Goal: Information Seeking & Learning: Find specific fact

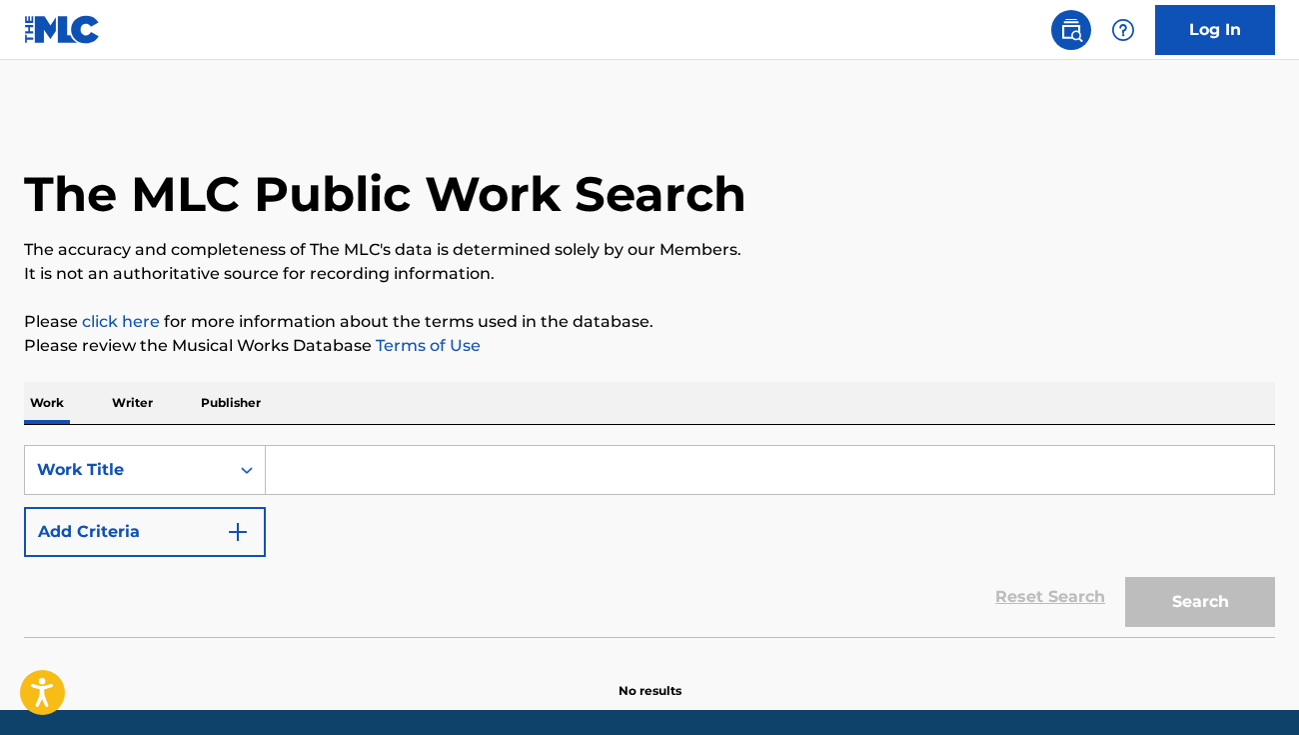
click at [473, 473] on input "Search Form" at bounding box center [770, 470] width 1008 height 48
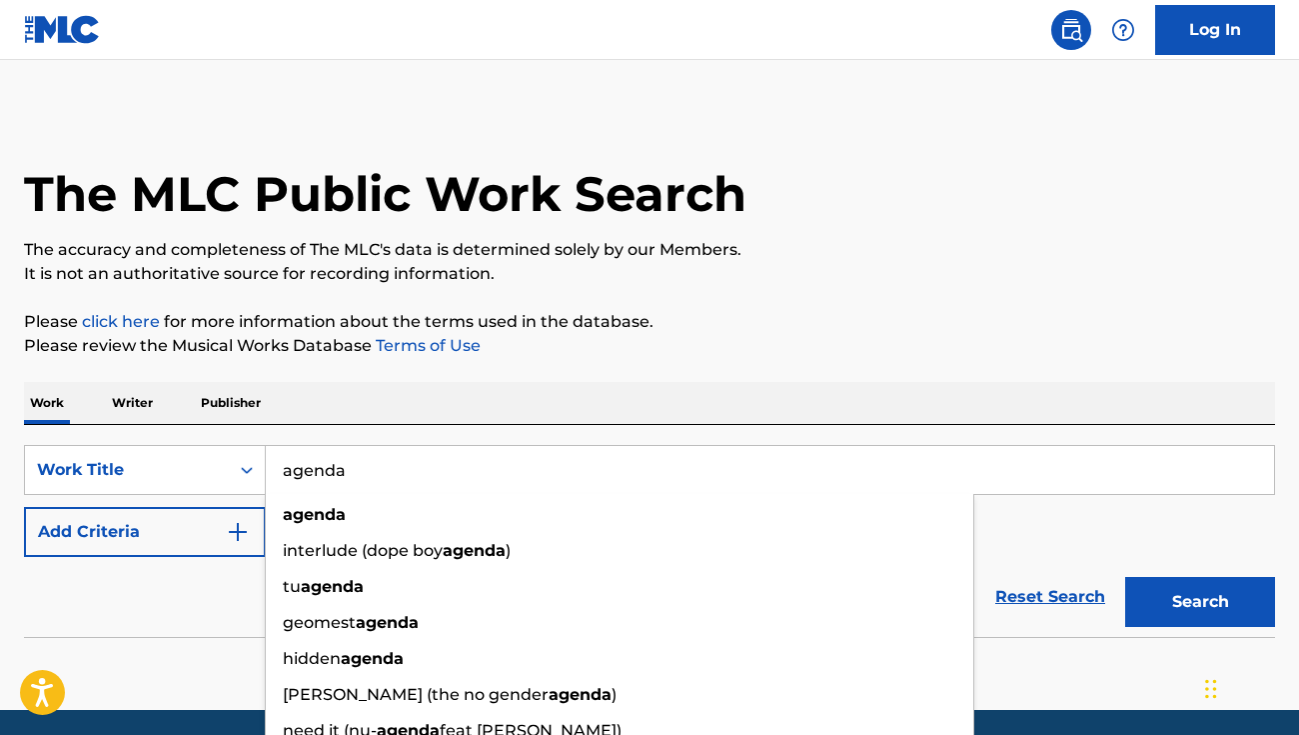
type input "agenda"
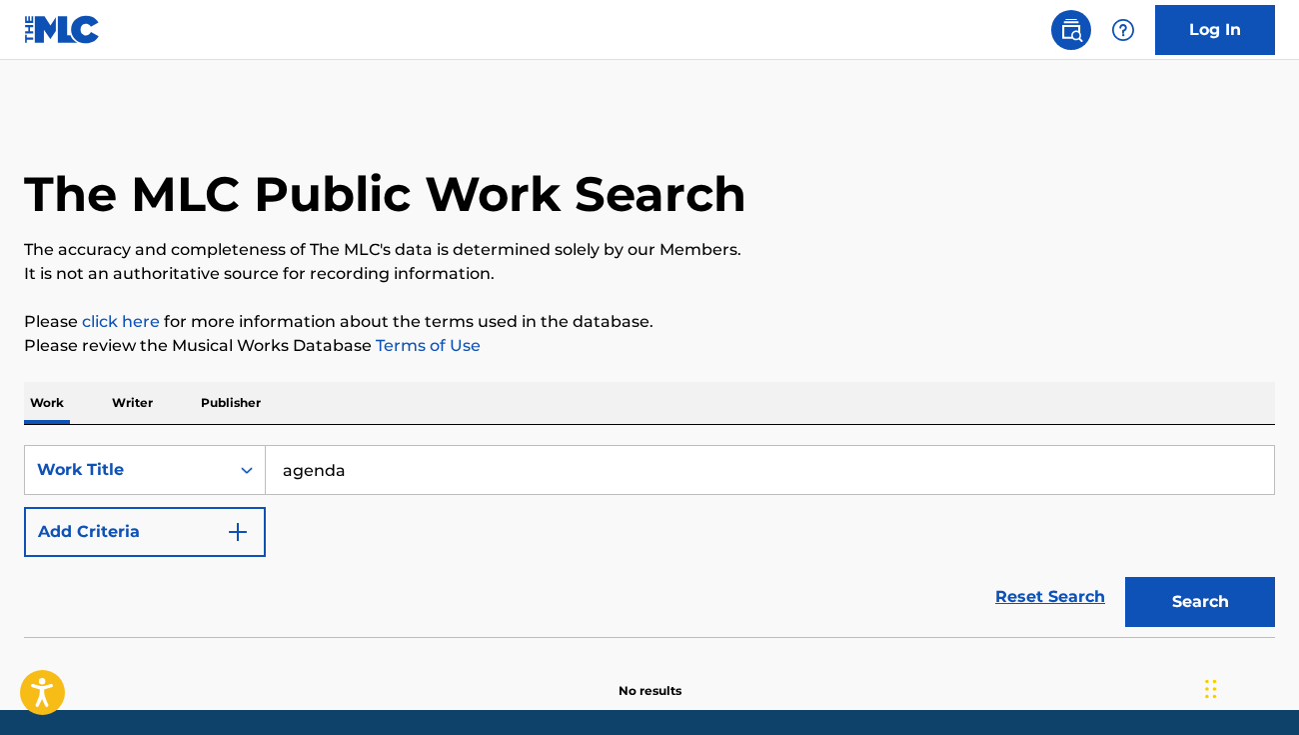
click at [105, 555] on button "Add Criteria" at bounding box center [145, 532] width 242 height 50
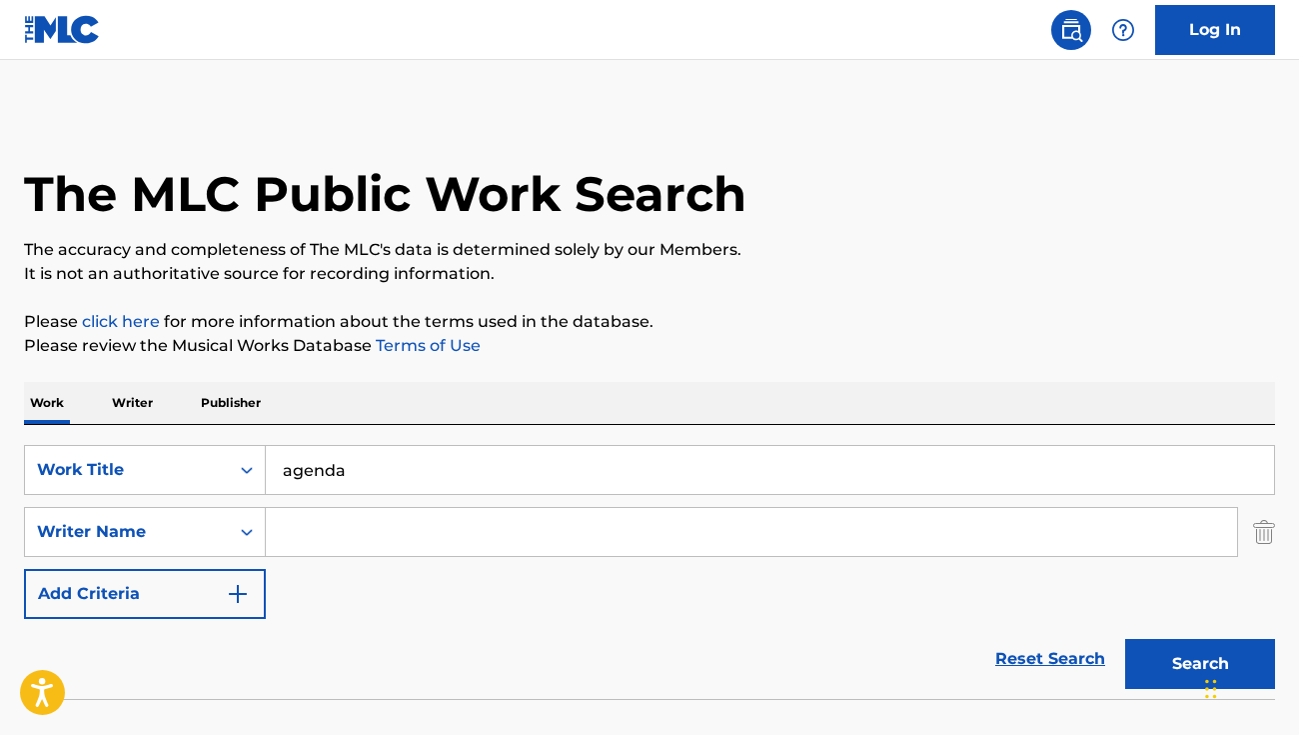
click at [327, 538] on input "Search Form" at bounding box center [752, 532] width 972 height 48
click at [1200, 664] on button "Search" at bounding box center [1200, 664] width 150 height 50
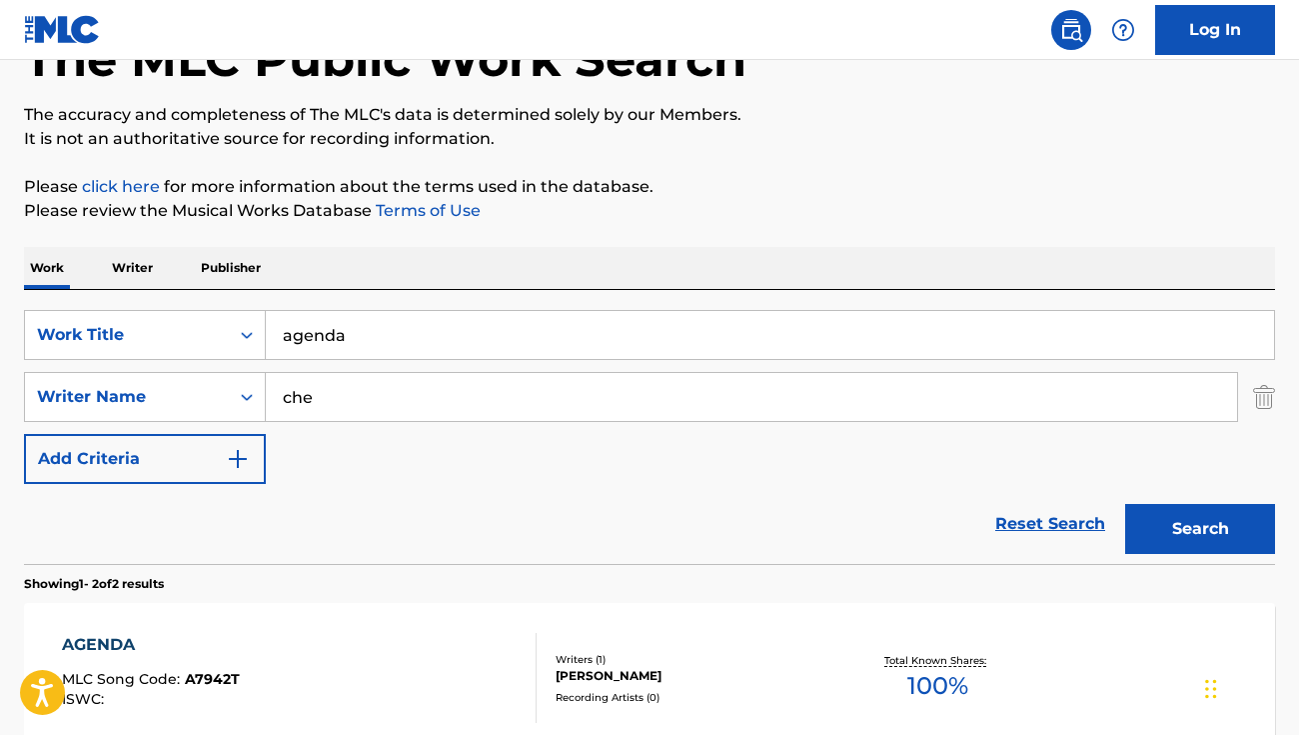
scroll to position [316, 0]
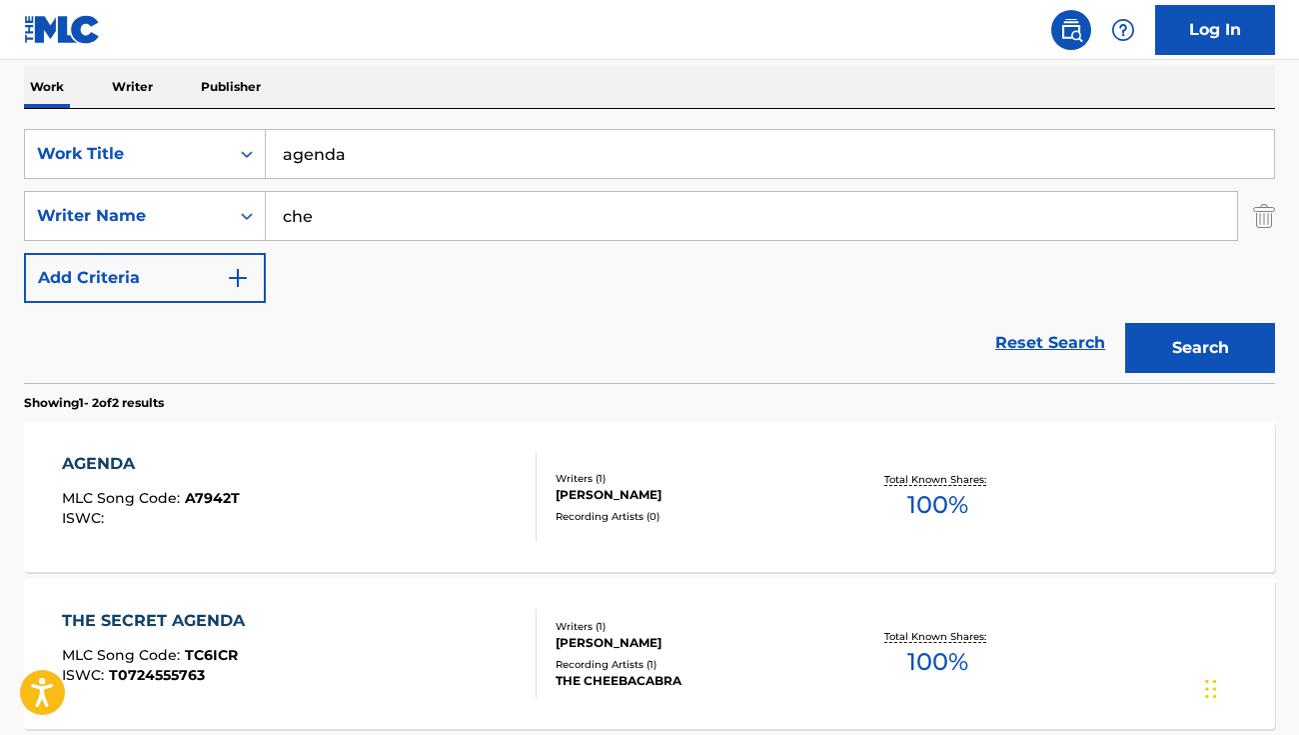
click at [381, 226] on input "che" at bounding box center [752, 216] width 972 height 48
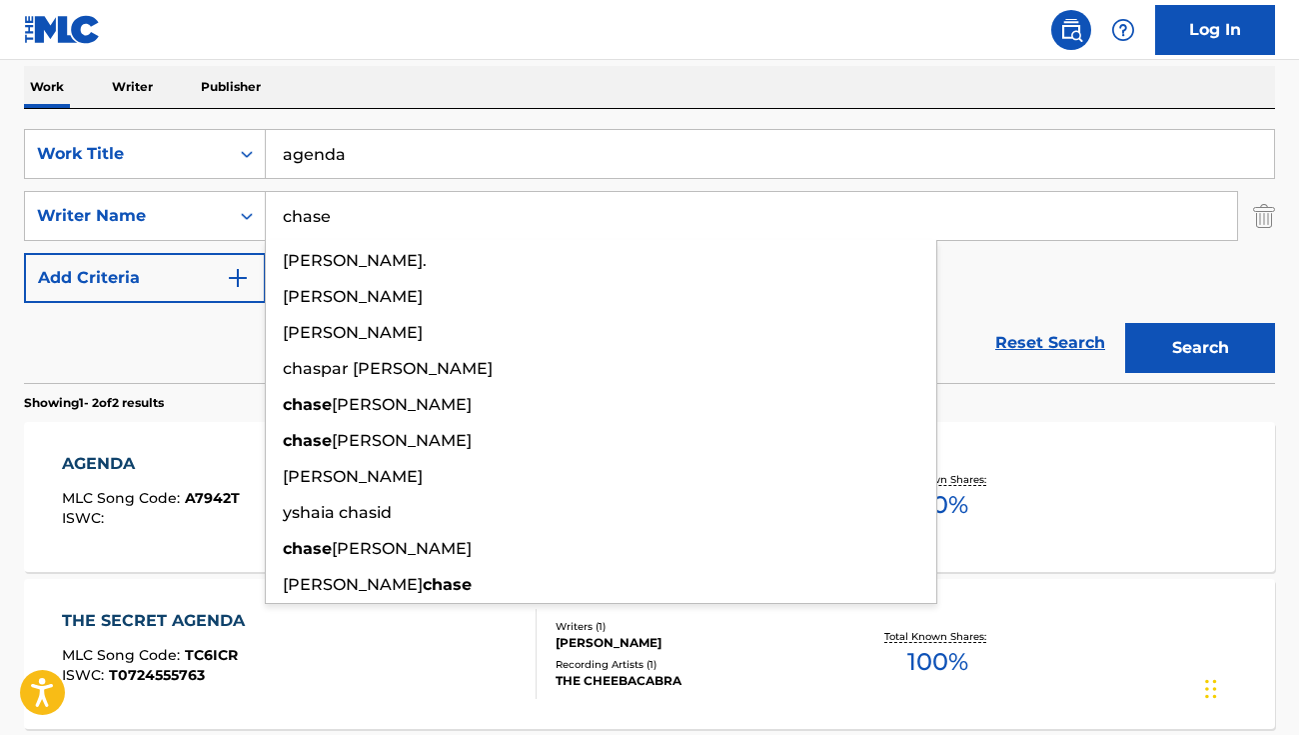
type input "chase"
click at [1200, 348] on button "Search" at bounding box center [1200, 348] width 150 height 50
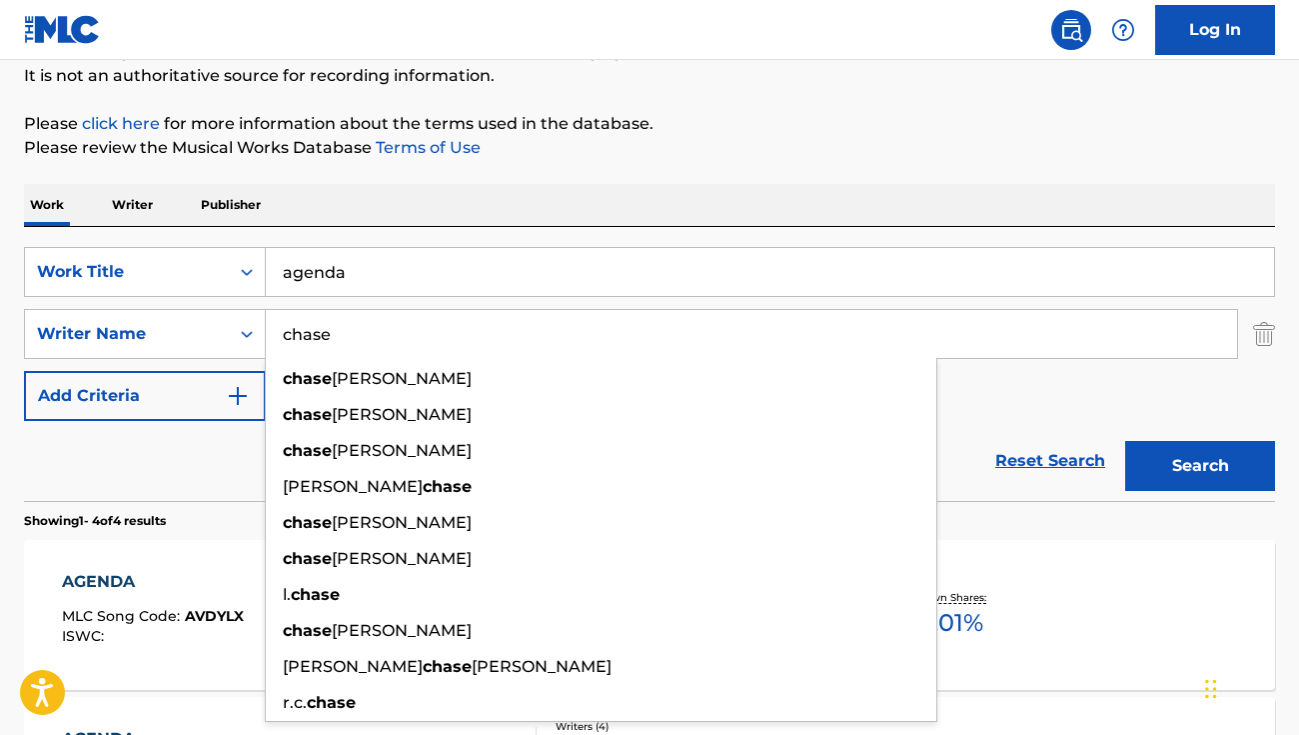
click at [188, 421] on div "Reset Search Search" at bounding box center [649, 461] width 1251 height 80
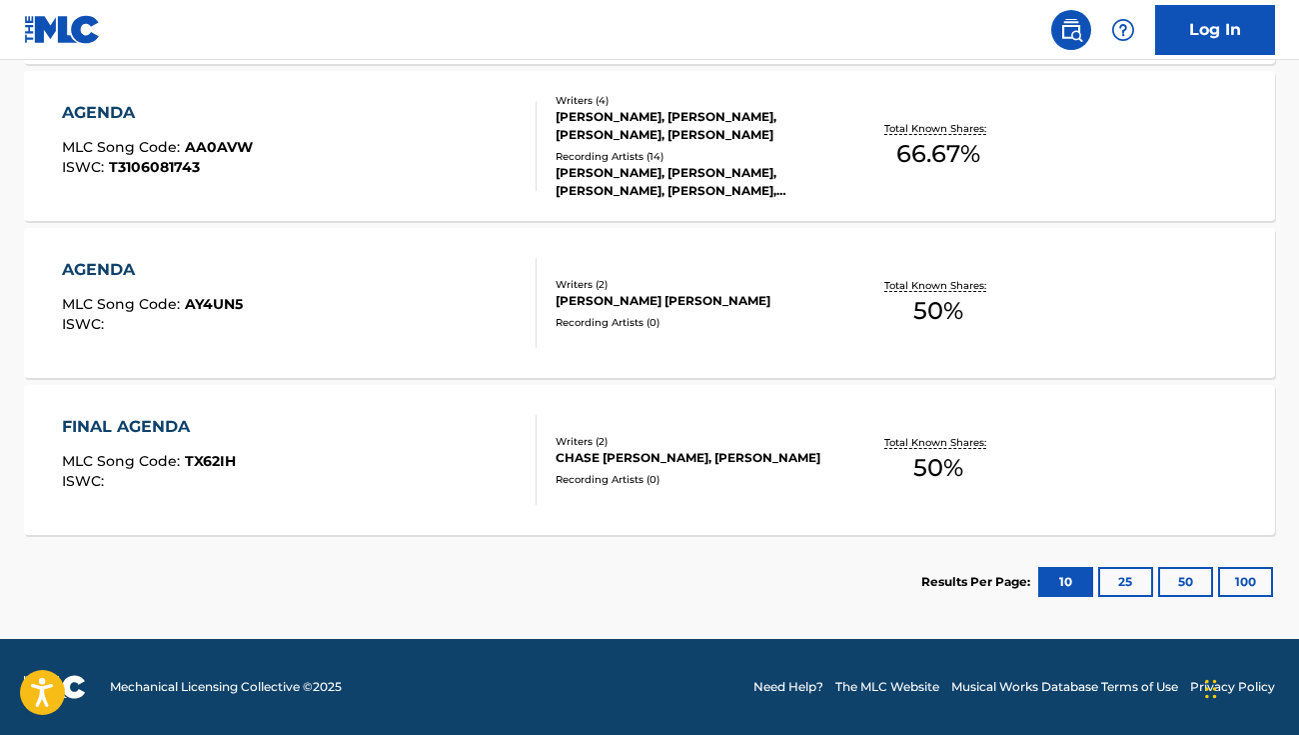
scroll to position [824, 0]
click at [420, 515] on div "FINAL AGENDA MLC Song Code : TX62IH ISWC : Writers ( 2 ) CHASE [PERSON_NAME], […" at bounding box center [649, 460] width 1251 height 150
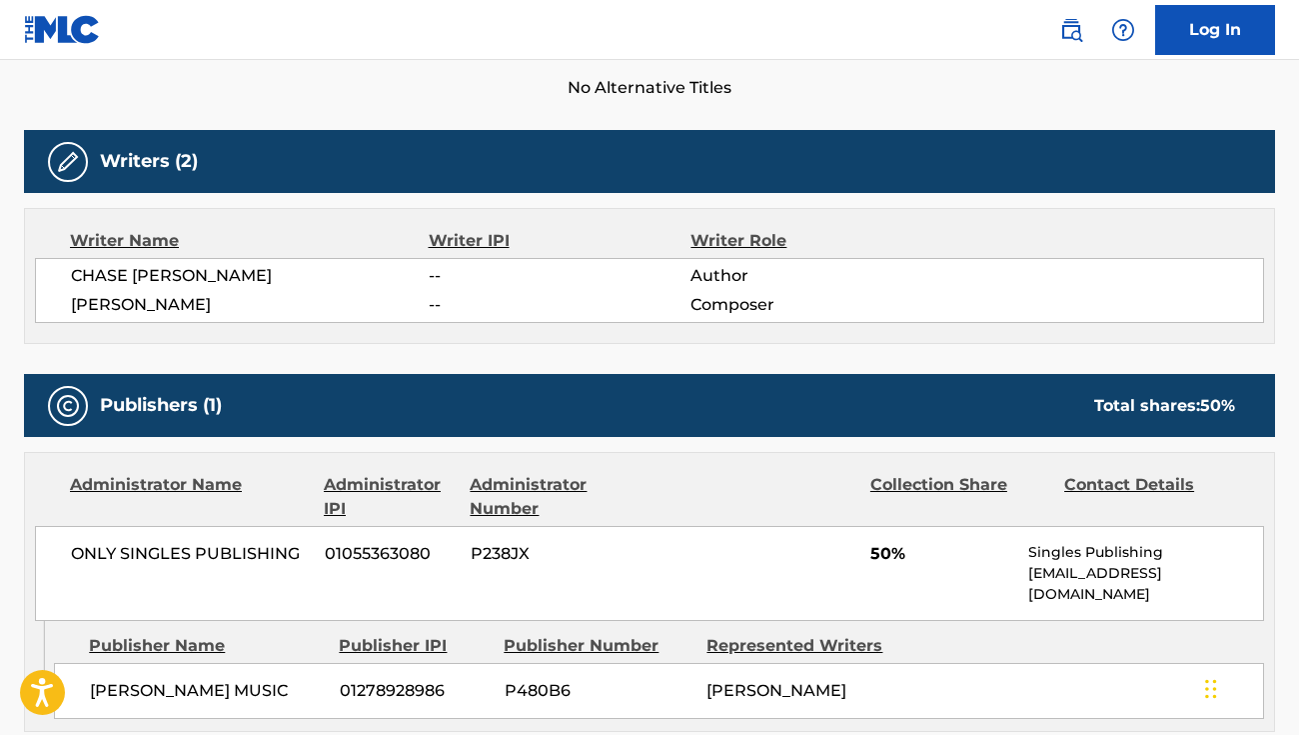
scroll to position [576, 0]
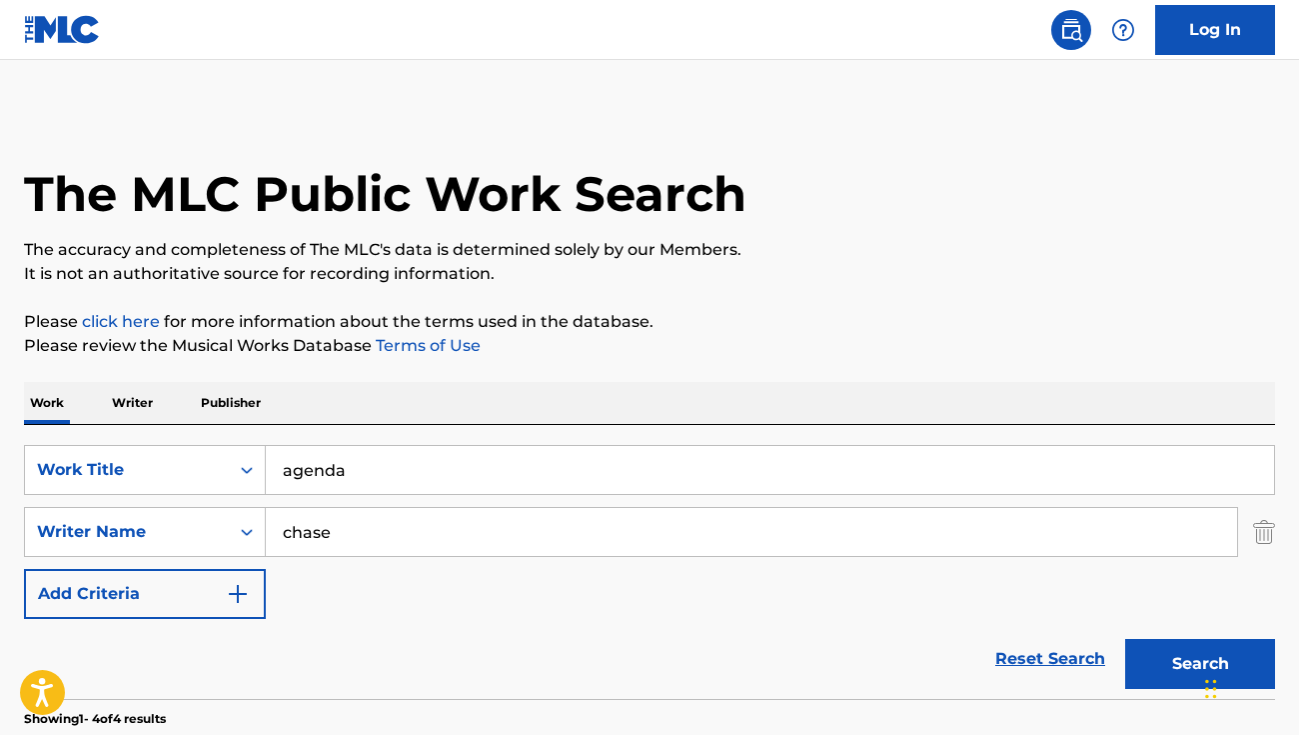
click at [332, 446] on input "agenda" at bounding box center [770, 470] width 1008 height 48
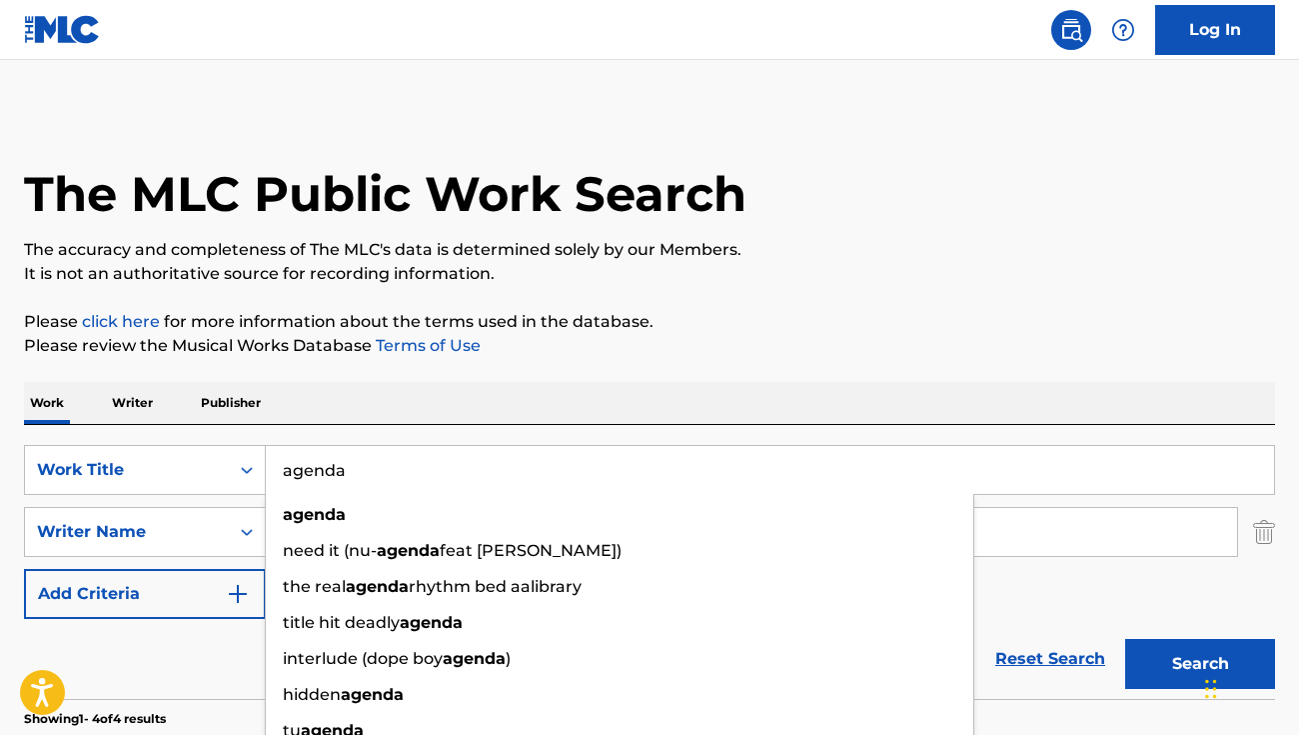
click at [325, 474] on input "agenda" at bounding box center [770, 470] width 1008 height 48
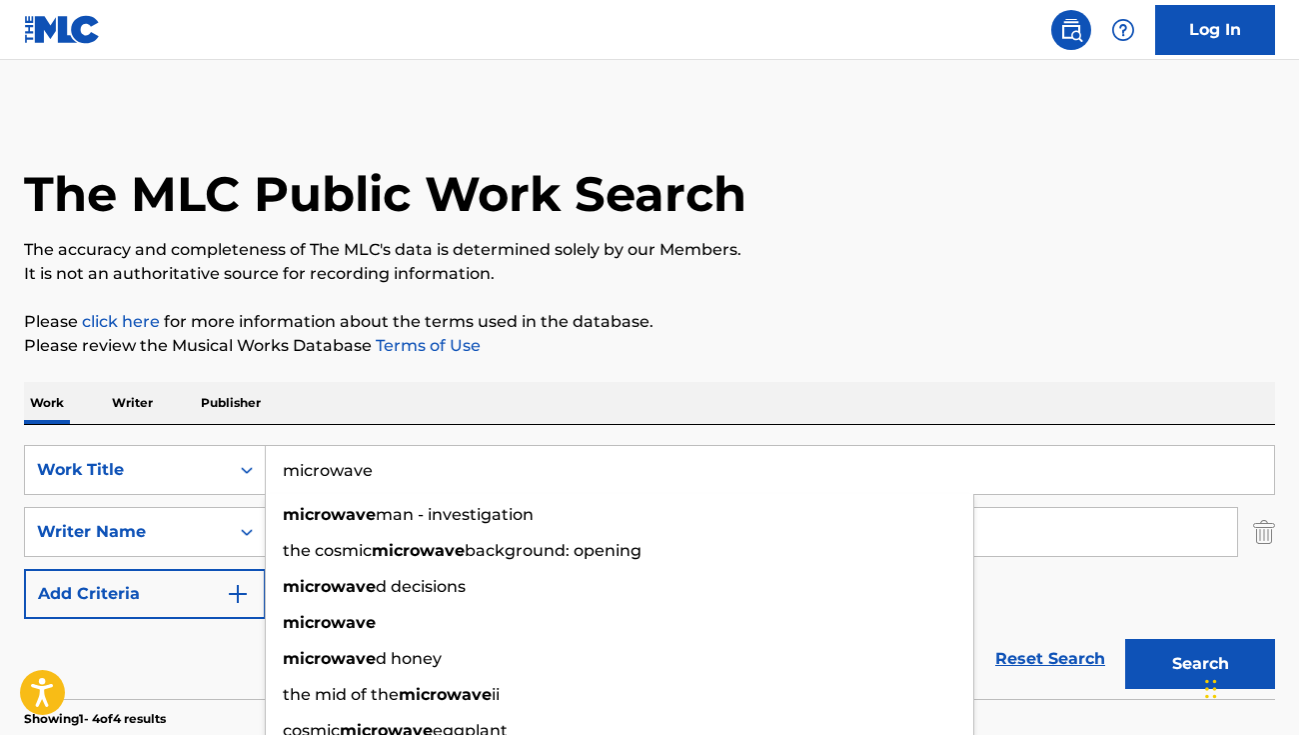
type input "microwave"
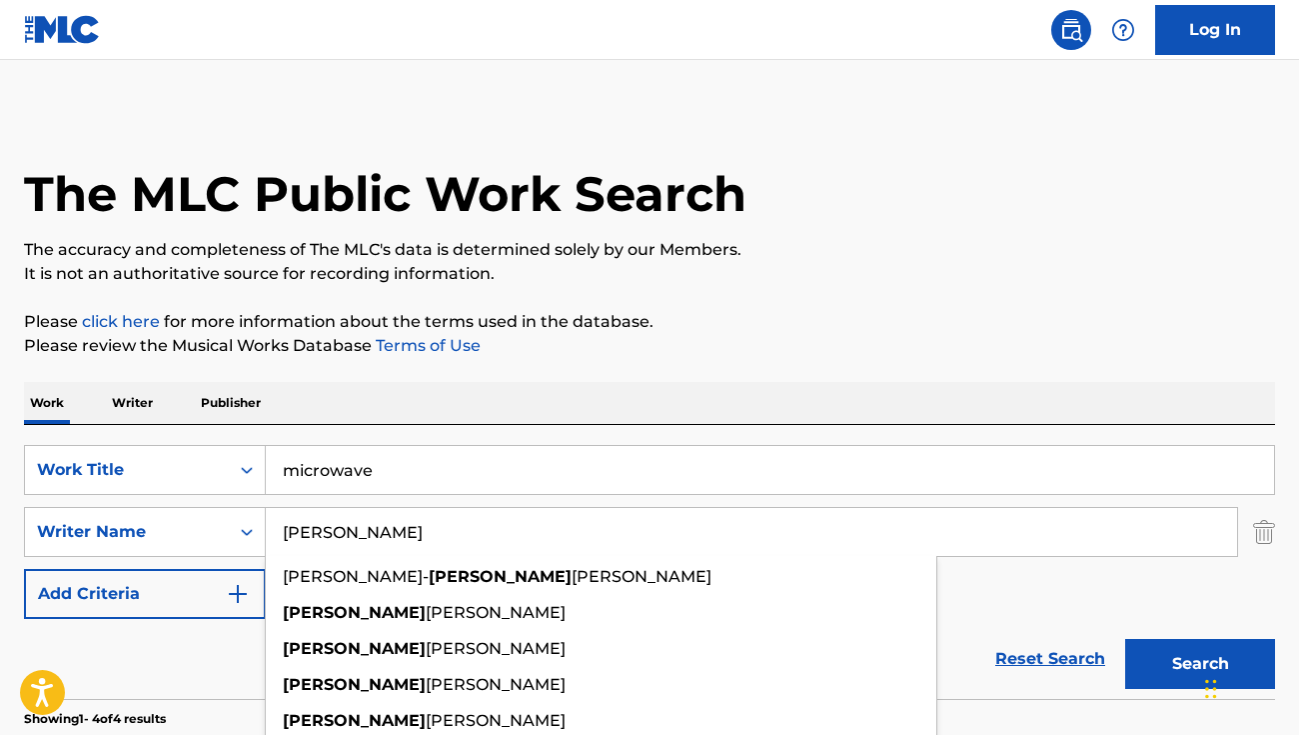
click at [1200, 664] on button "Search" at bounding box center [1200, 664] width 150 height 50
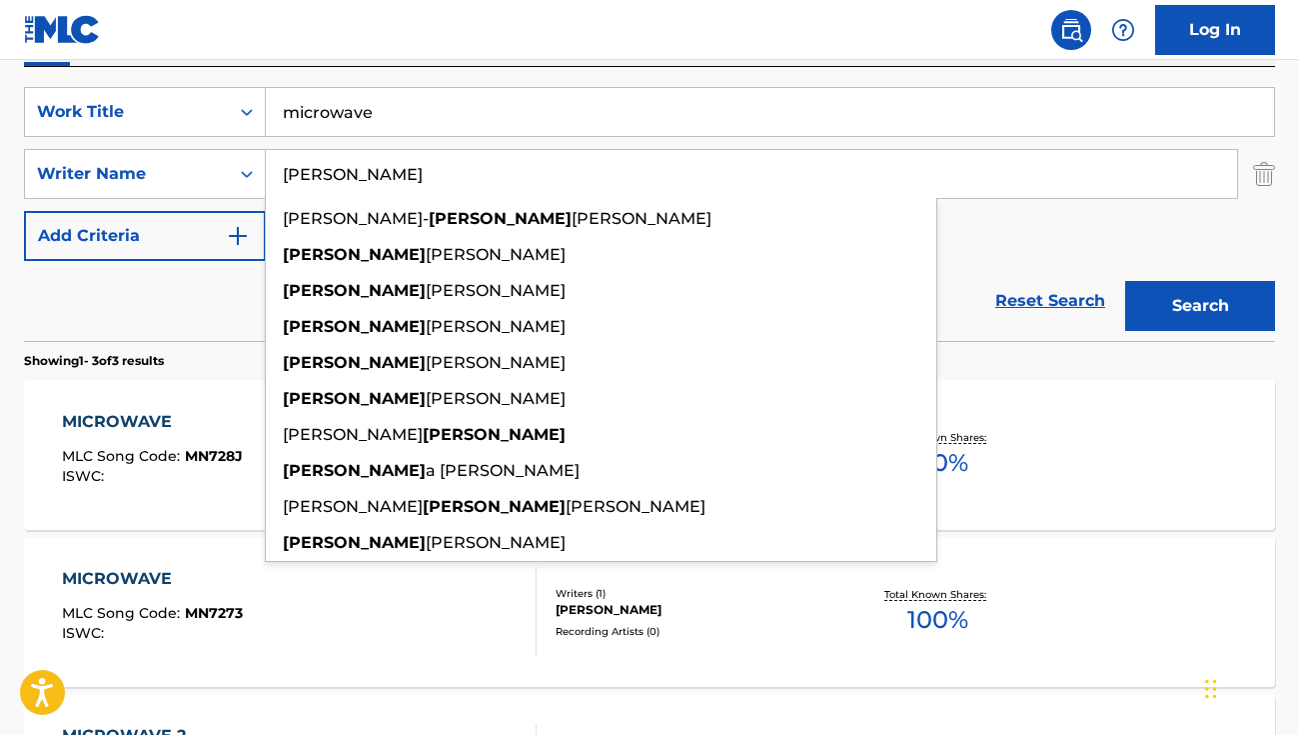
scroll to position [420, 0]
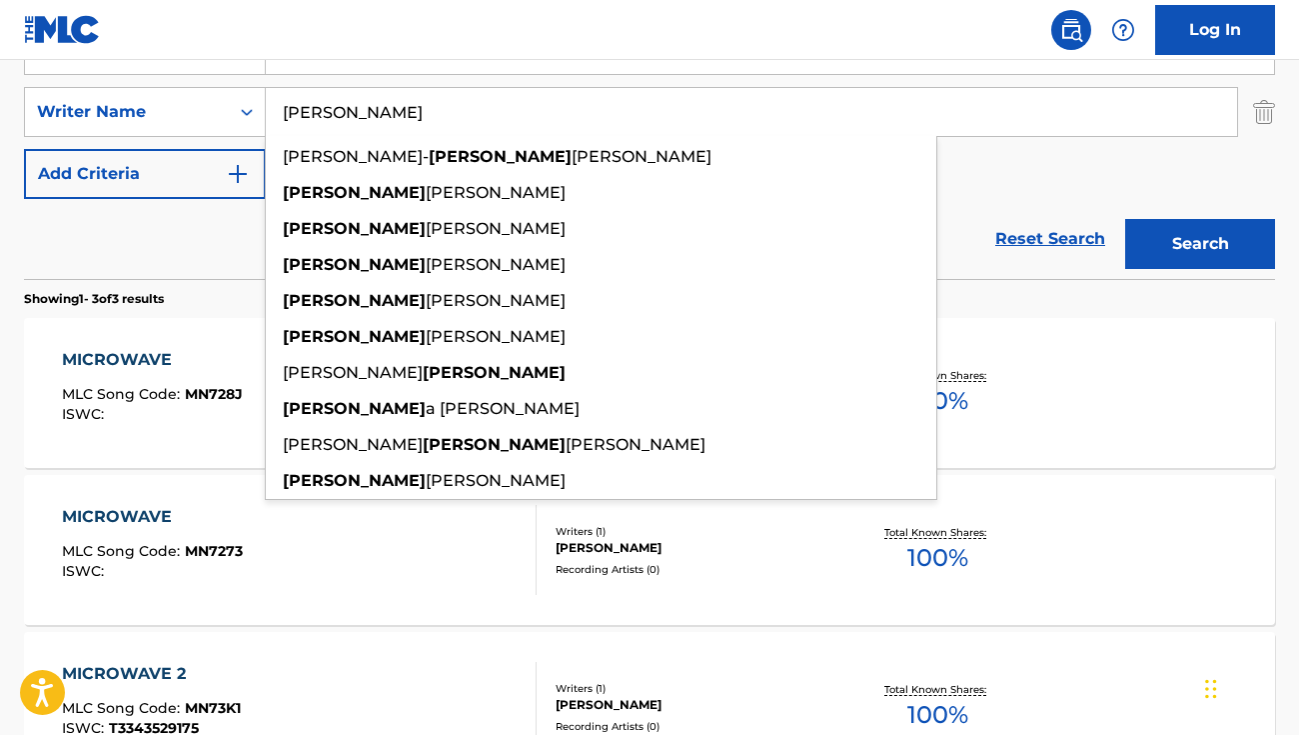
type input "[PERSON_NAME]"
click at [1180, 350] on div "MICROWAVE MLC Song Code : MN728J ISWC : Writers ( 1 ) [PERSON_NAME] Recording A…" at bounding box center [649, 393] width 1251 height 150
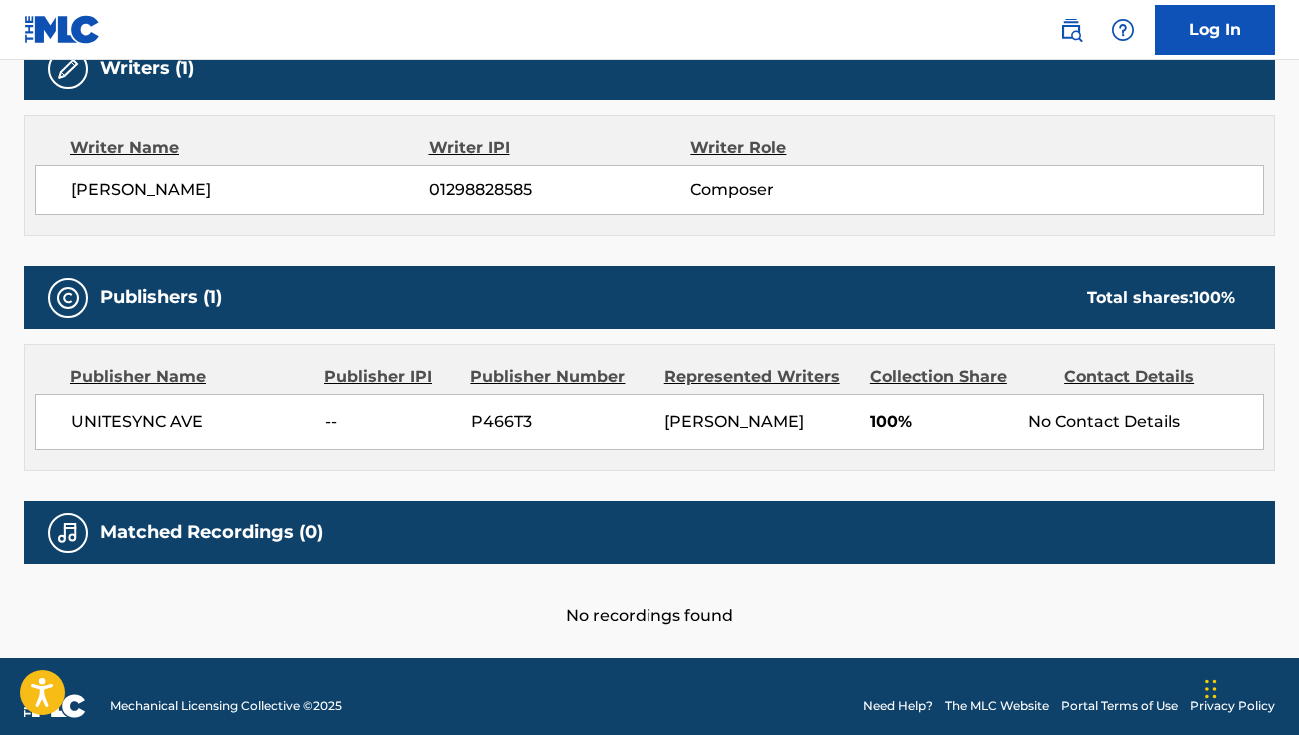
scroll to position [655, 0]
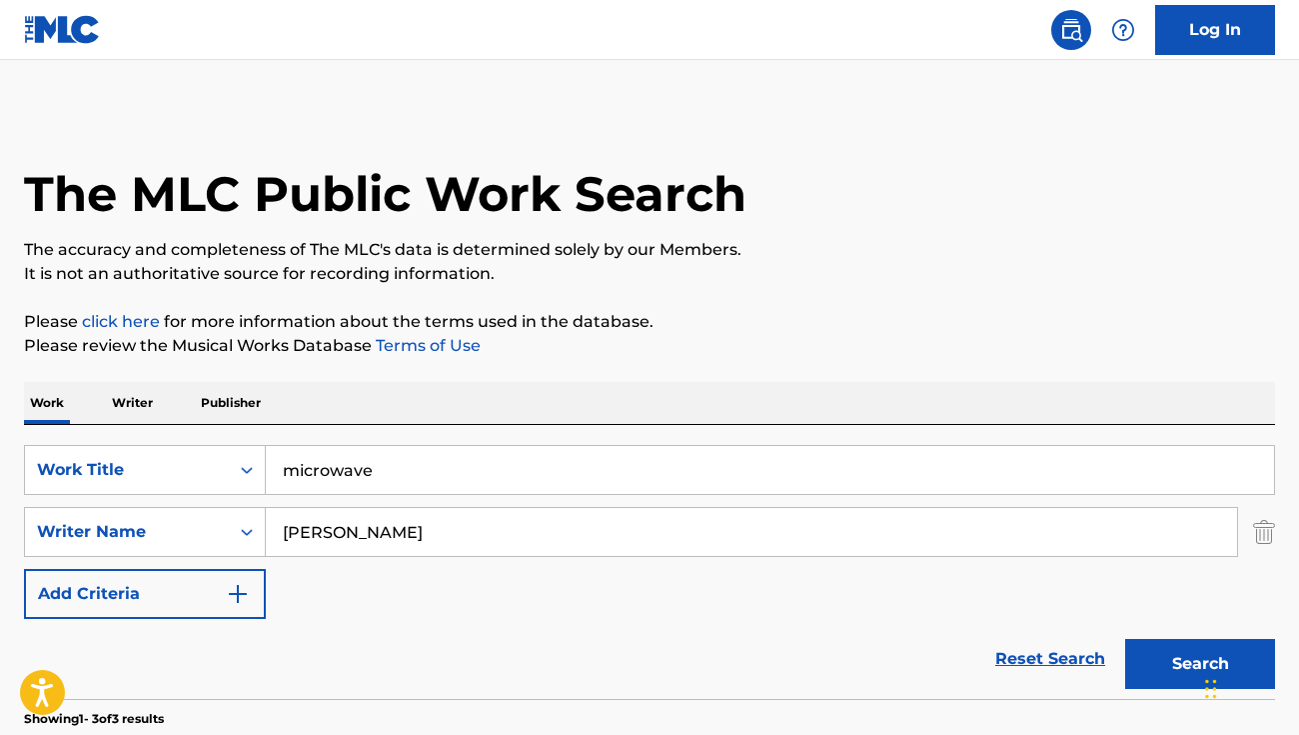
click at [340, 535] on input "[PERSON_NAME]" at bounding box center [752, 532] width 972 height 48
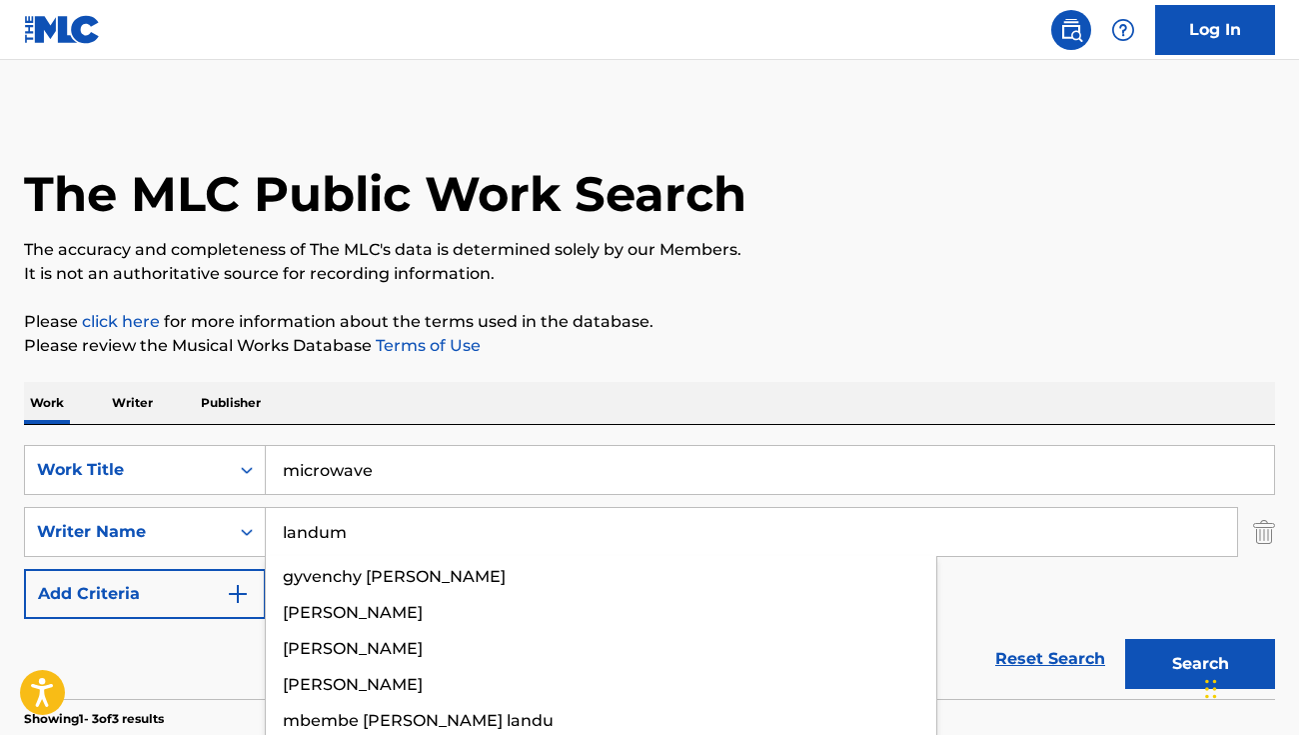
type input "landum"
click at [1200, 664] on button "Search" at bounding box center [1200, 664] width 150 height 50
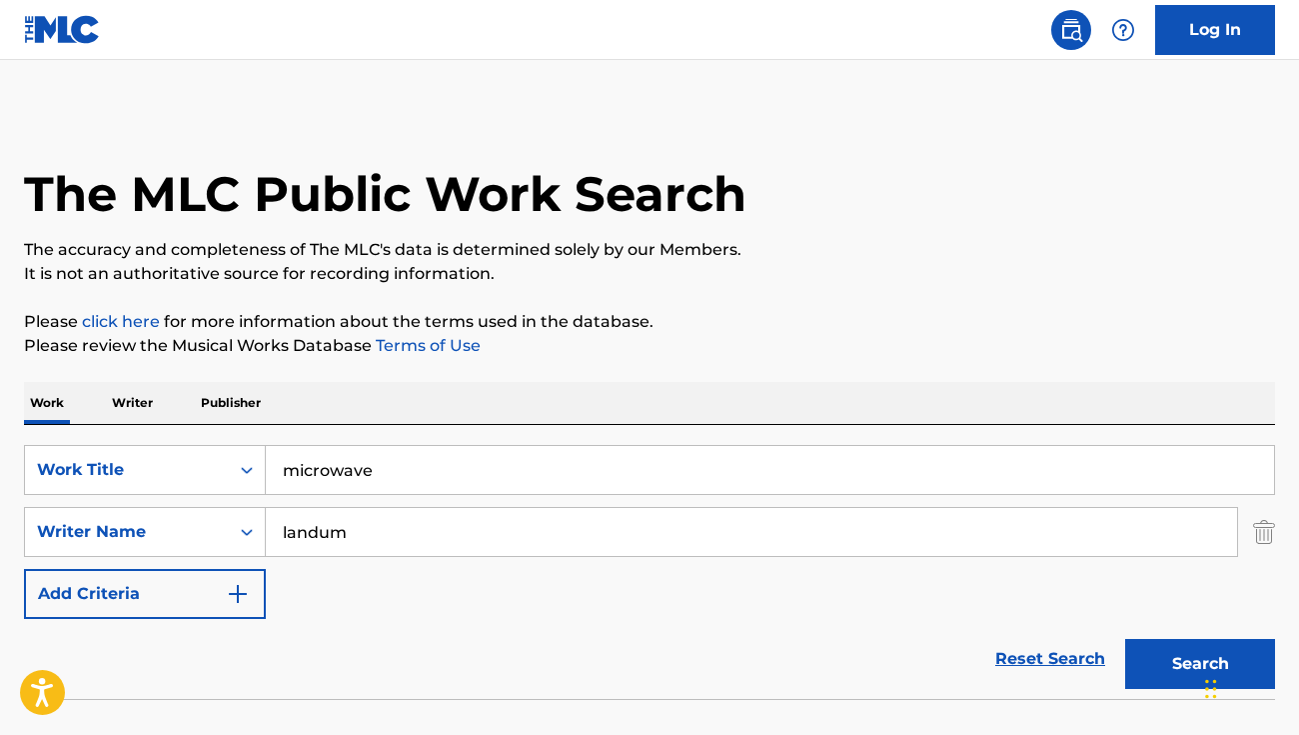
click at [1200, 664] on button "Search" at bounding box center [1200, 664] width 150 height 50
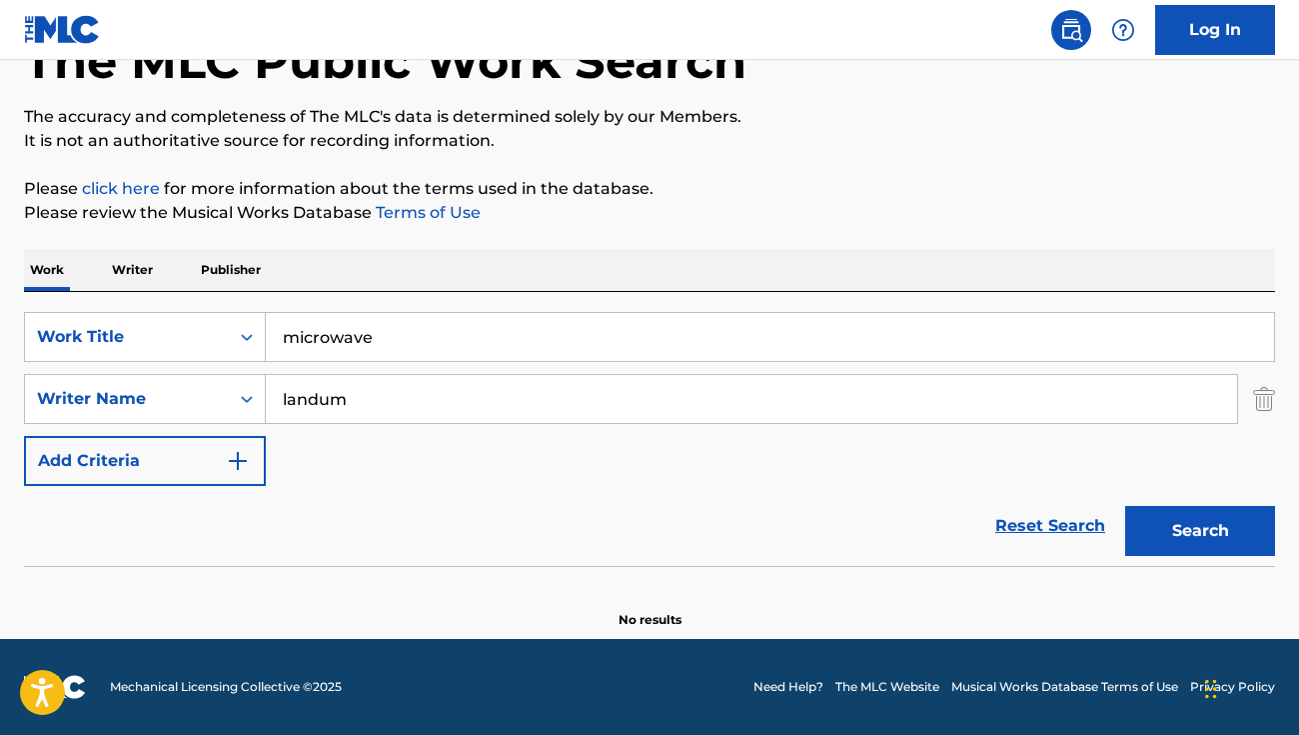
scroll to position [133, 0]
click at [383, 388] on input "landum" at bounding box center [752, 399] width 972 height 48
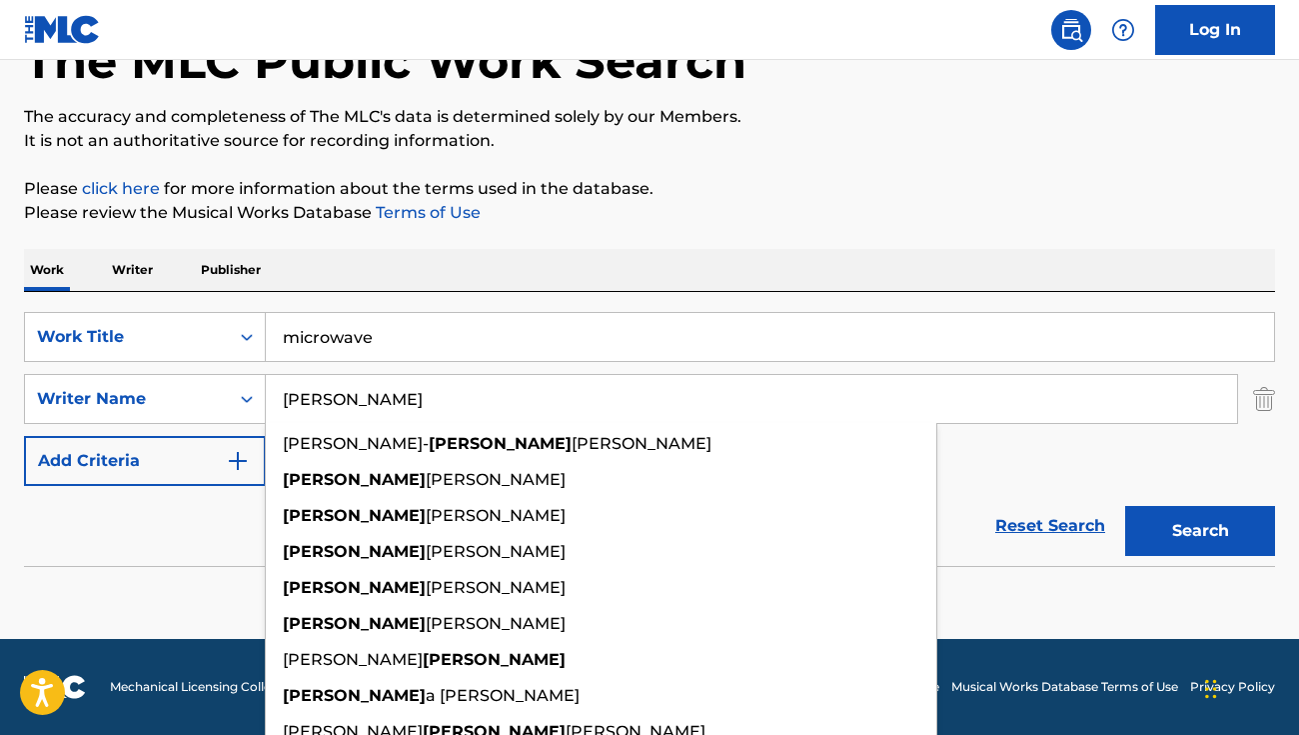
type input "[PERSON_NAME]"
click at [1200, 531] on button "Search" at bounding box center [1200, 531] width 150 height 50
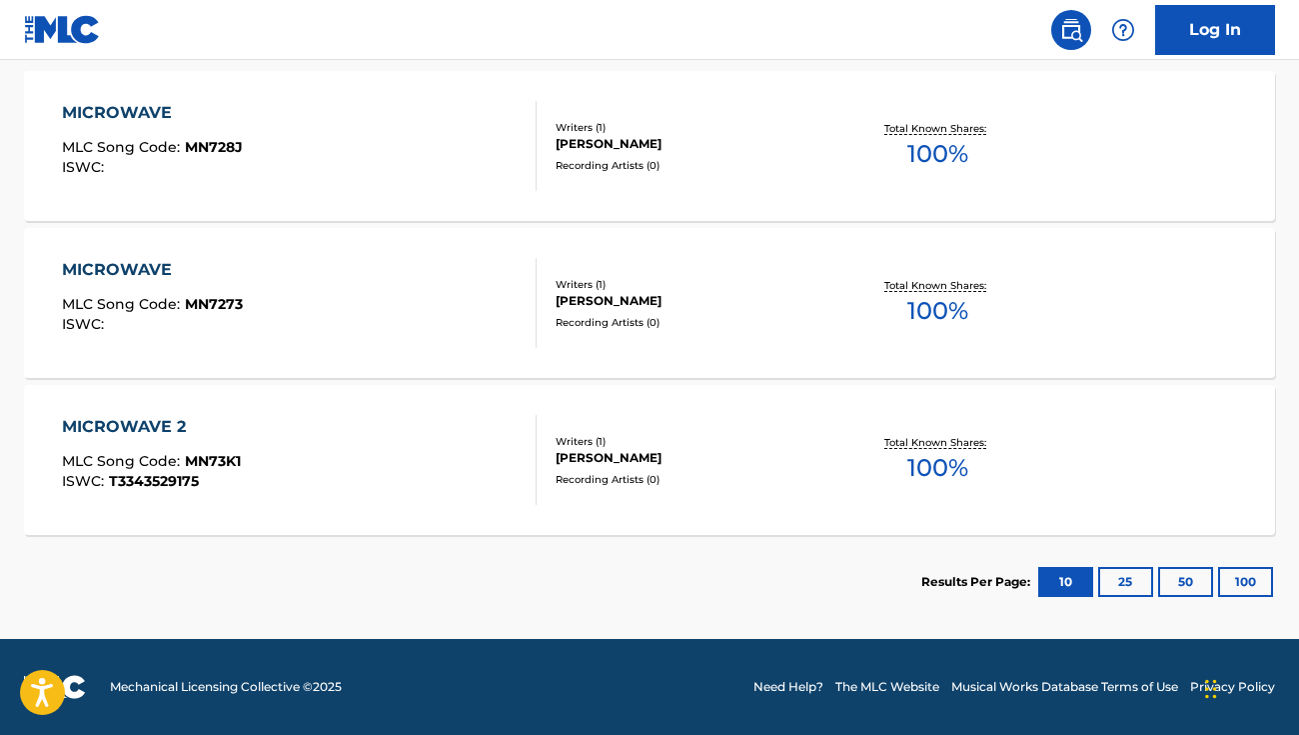
scroll to position [473, 0]
